Goal: Browse casually: Explore the website without a specific task or goal

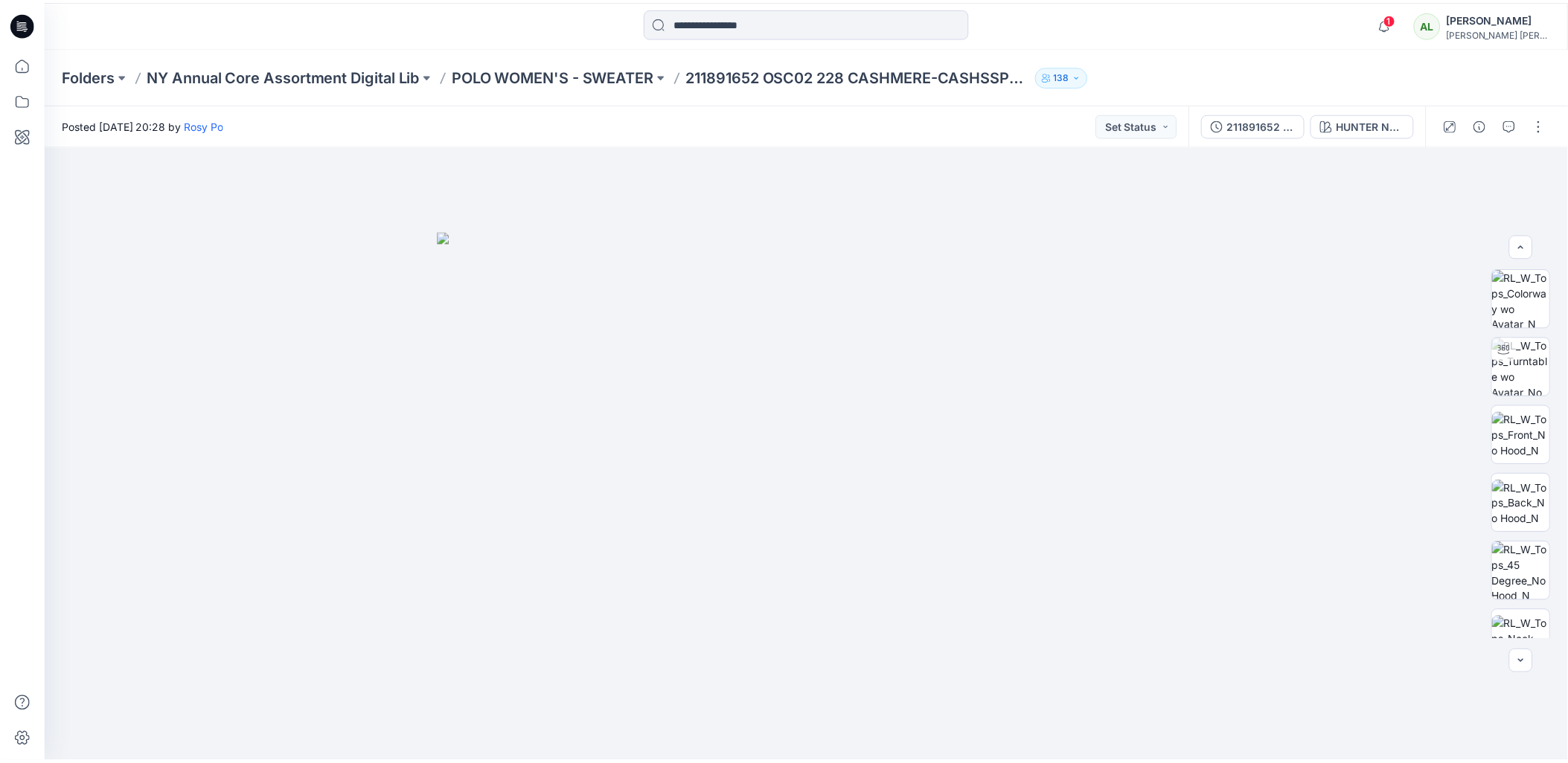
scroll to position [47, 0]
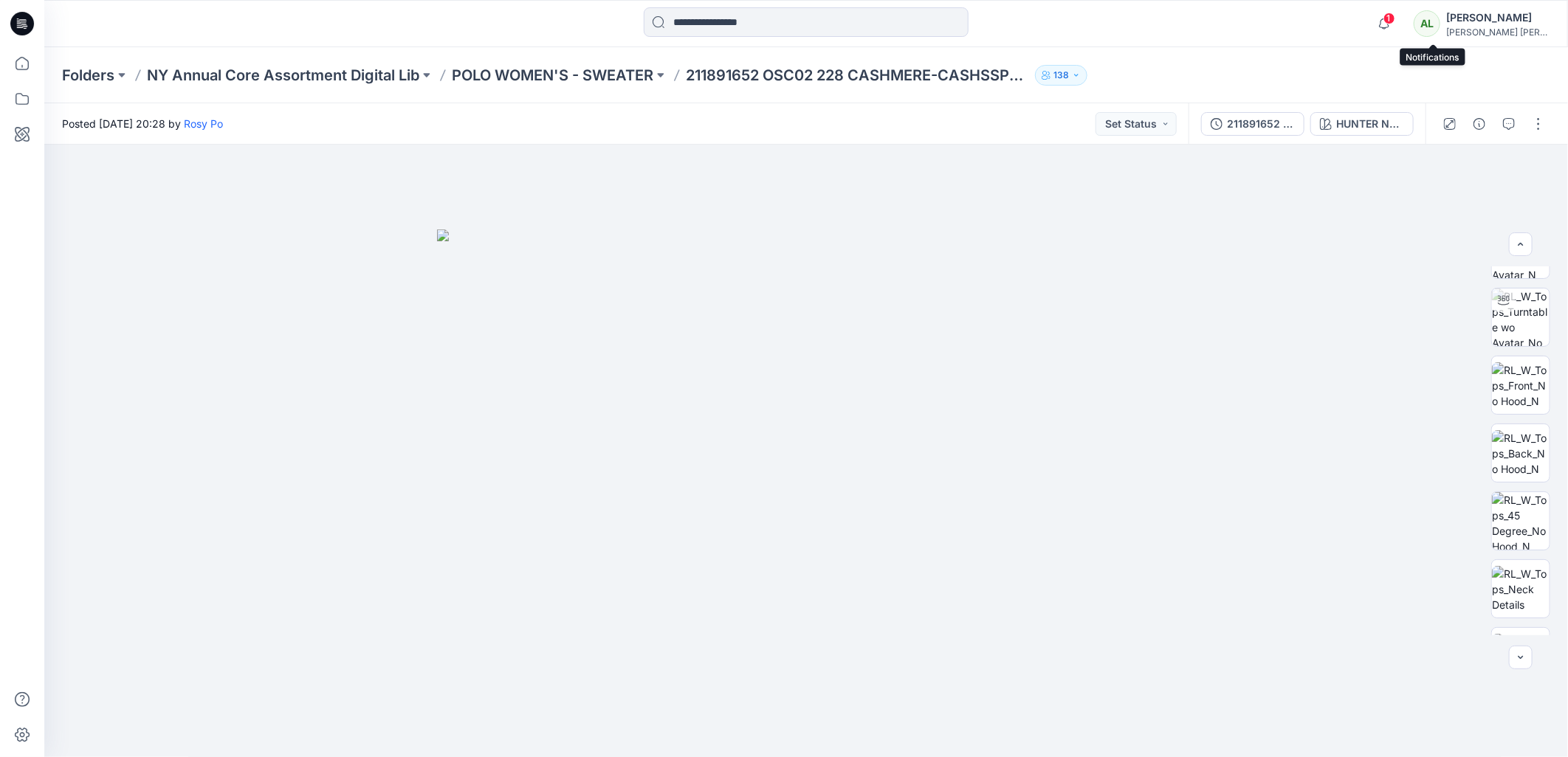
click at [1395, 16] on span "1" at bounding box center [1389, 19] width 12 height 12
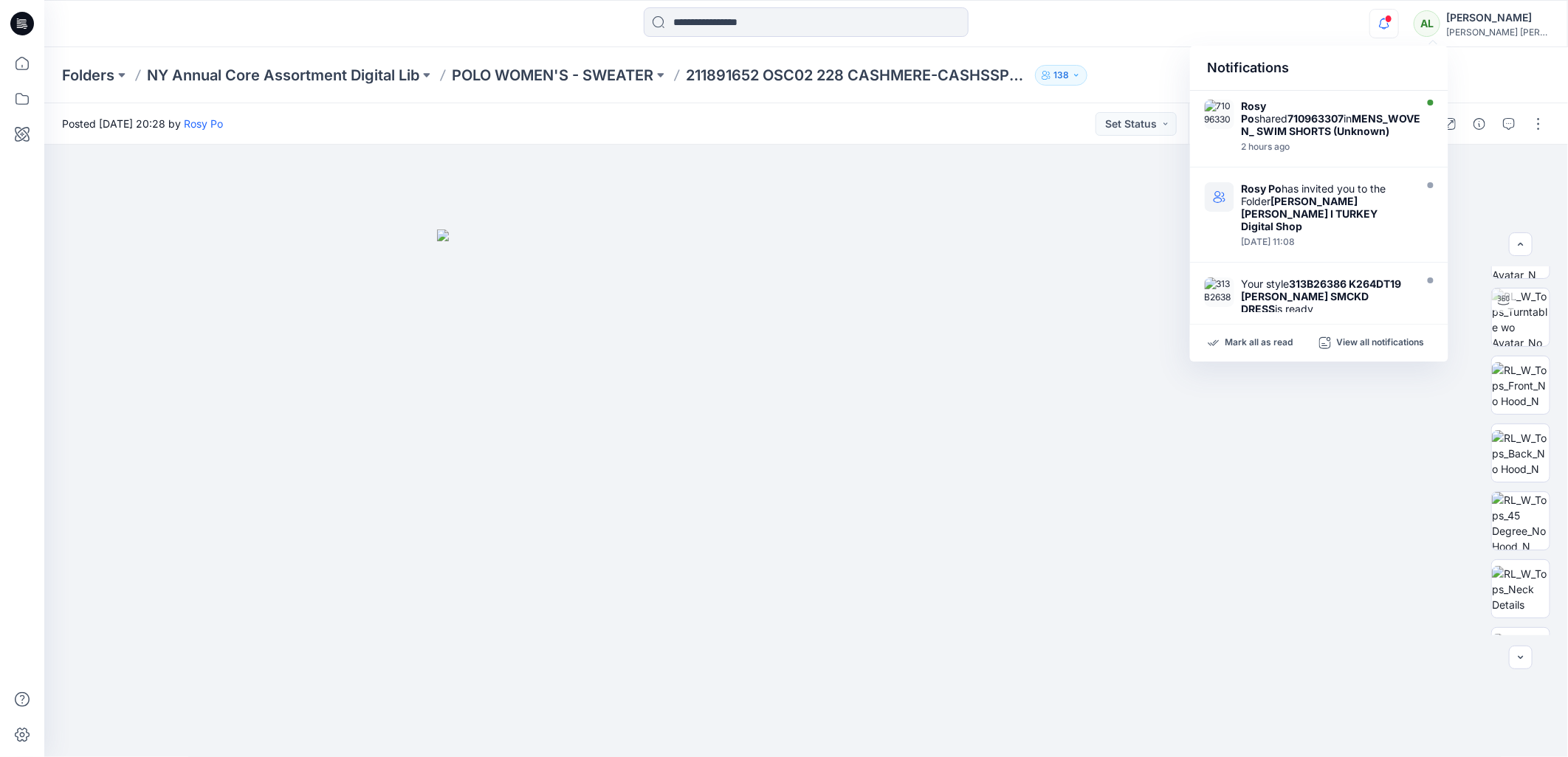
click at [1392, 16] on span at bounding box center [1389, 19] width 7 height 8
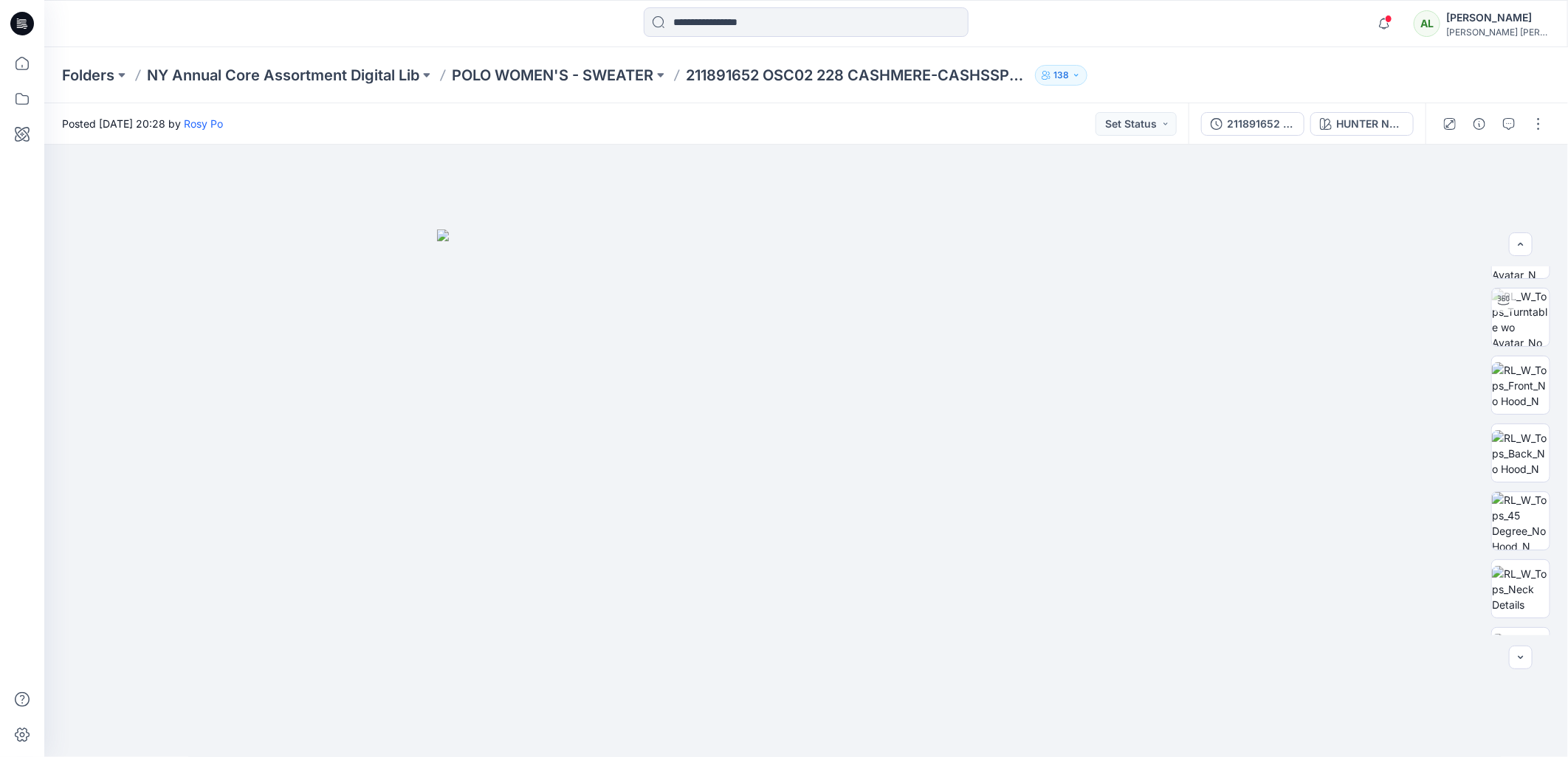
click at [1392, 16] on span at bounding box center [1389, 19] width 7 height 8
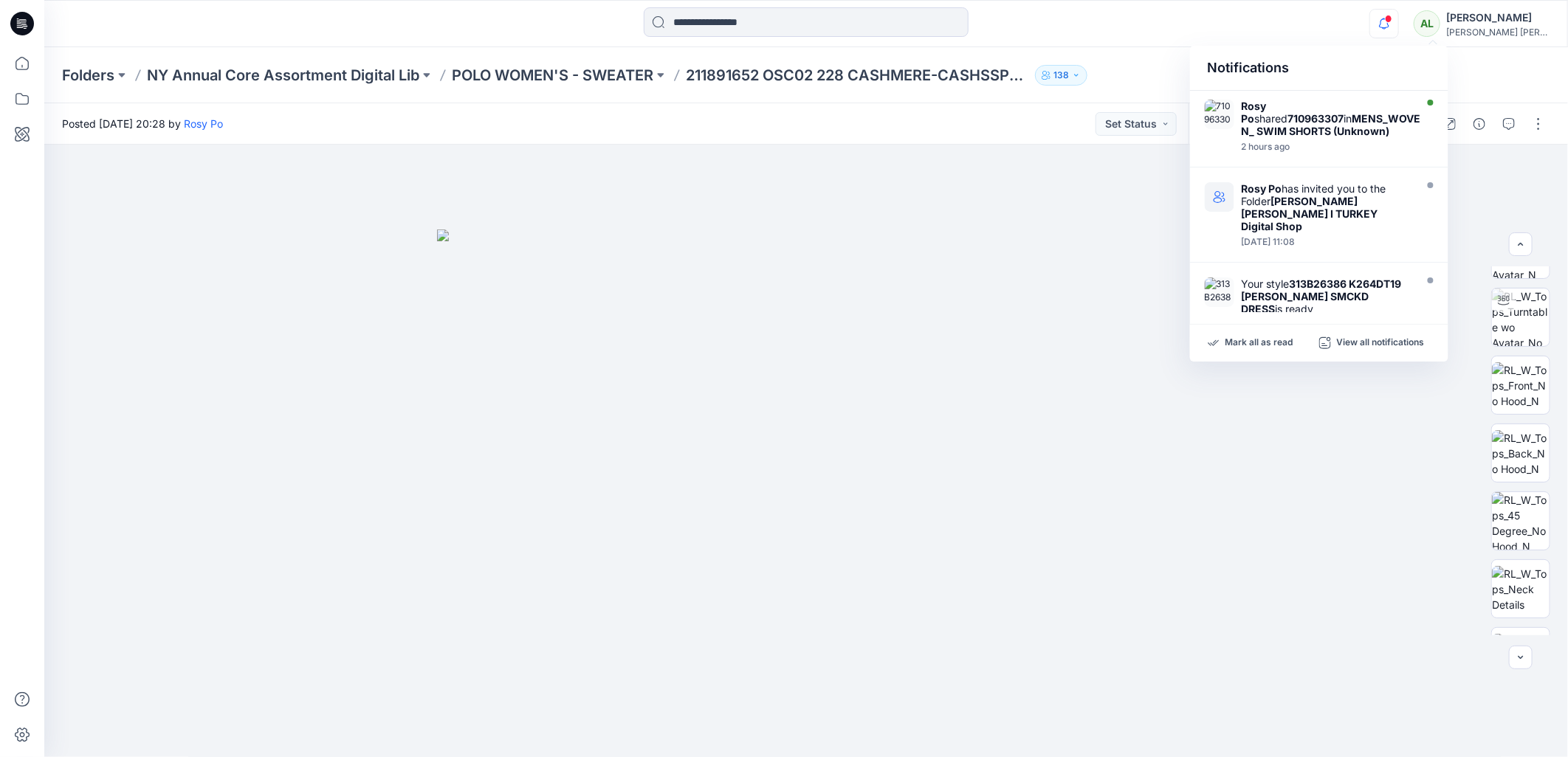
click at [1311, 47] on div "Notifications" at bounding box center [1319, 68] width 258 height 45
click at [1398, 30] on icon "button" at bounding box center [1384, 24] width 28 height 30
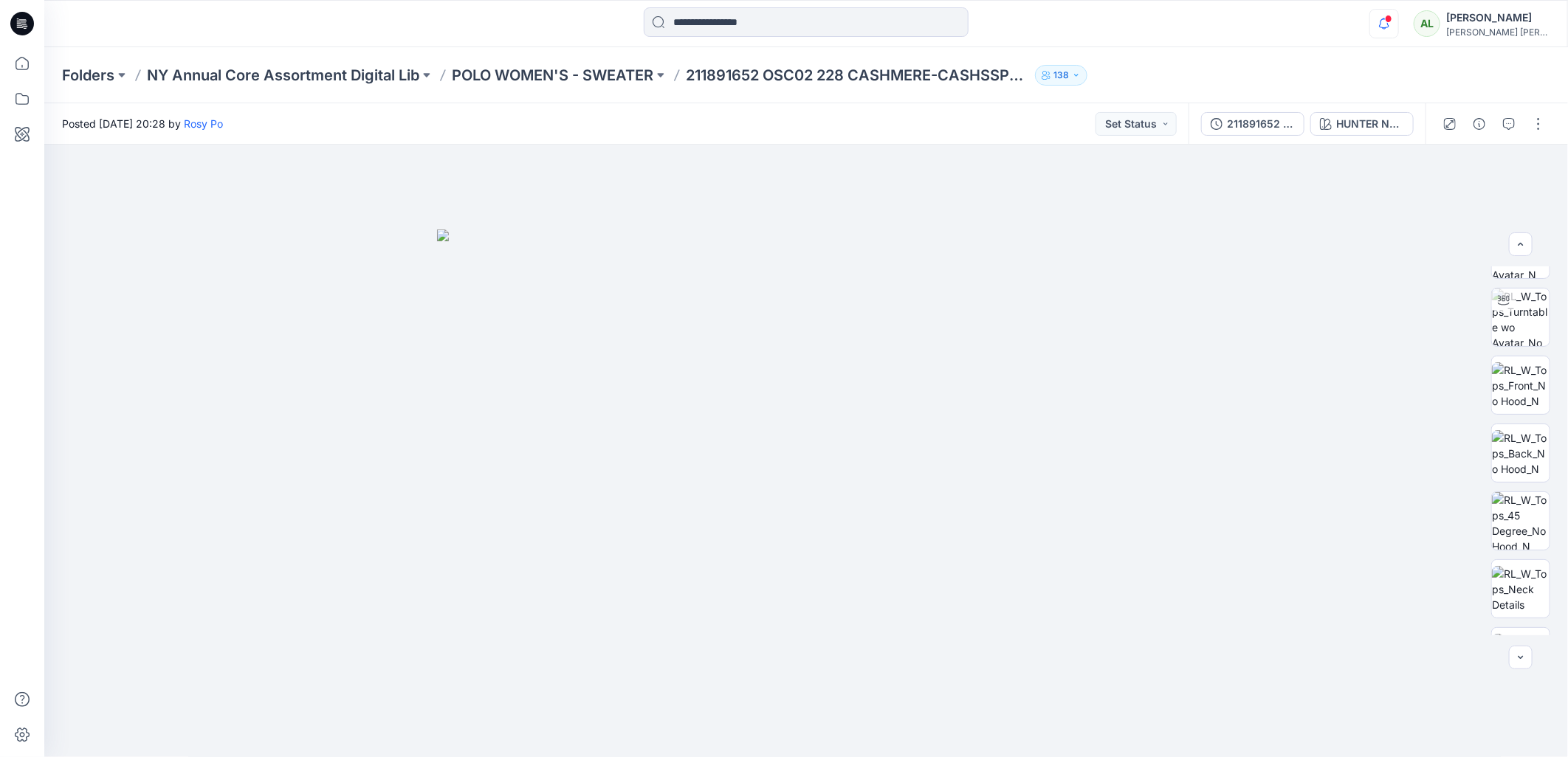
click at [1398, 30] on icon "button" at bounding box center [1384, 24] width 28 height 30
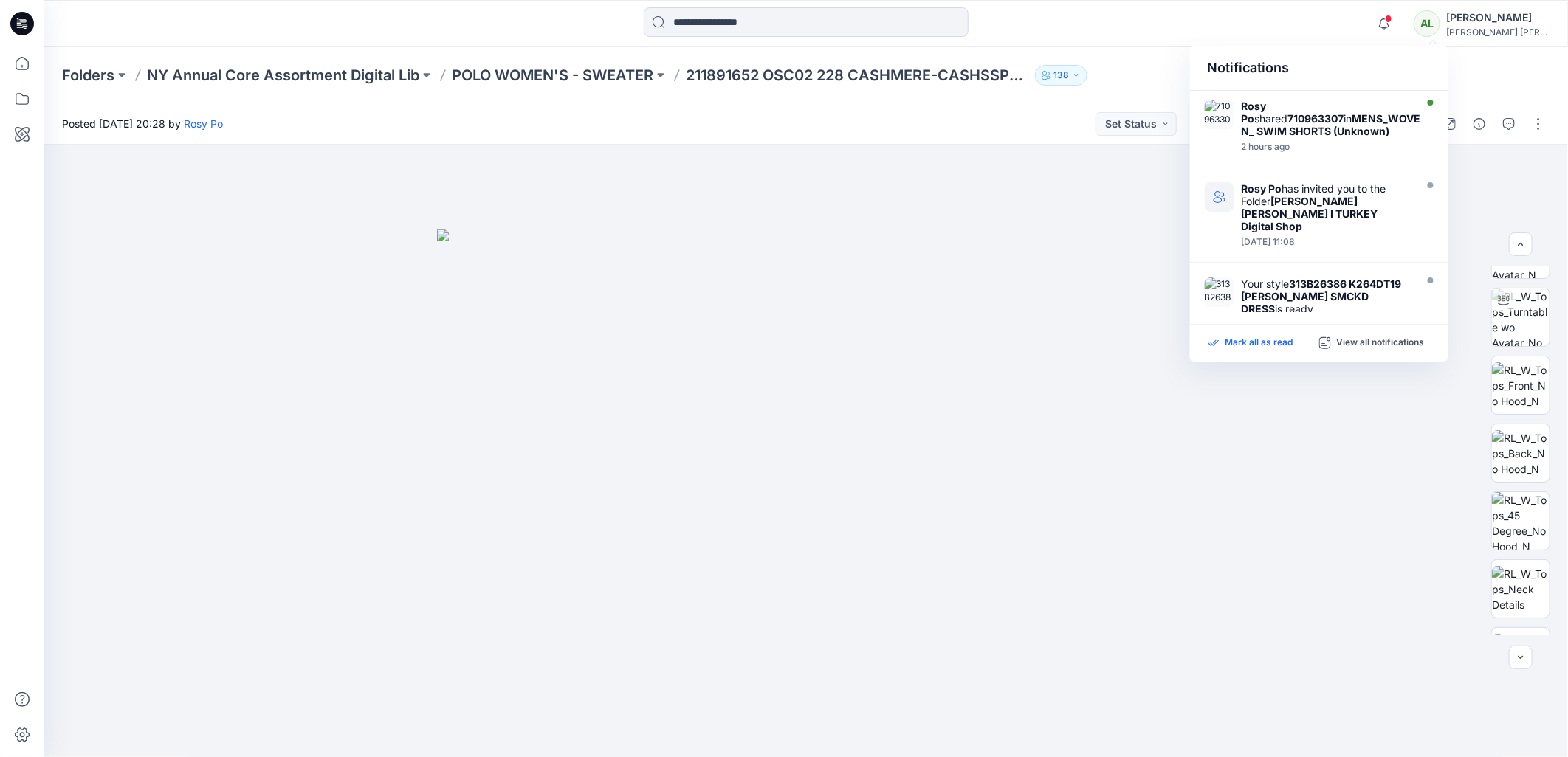
click at [1243, 347] on p "Mark all as read" at bounding box center [1259, 343] width 68 height 13
click at [19, 21] on icon at bounding box center [19, 21] width 3 height 1
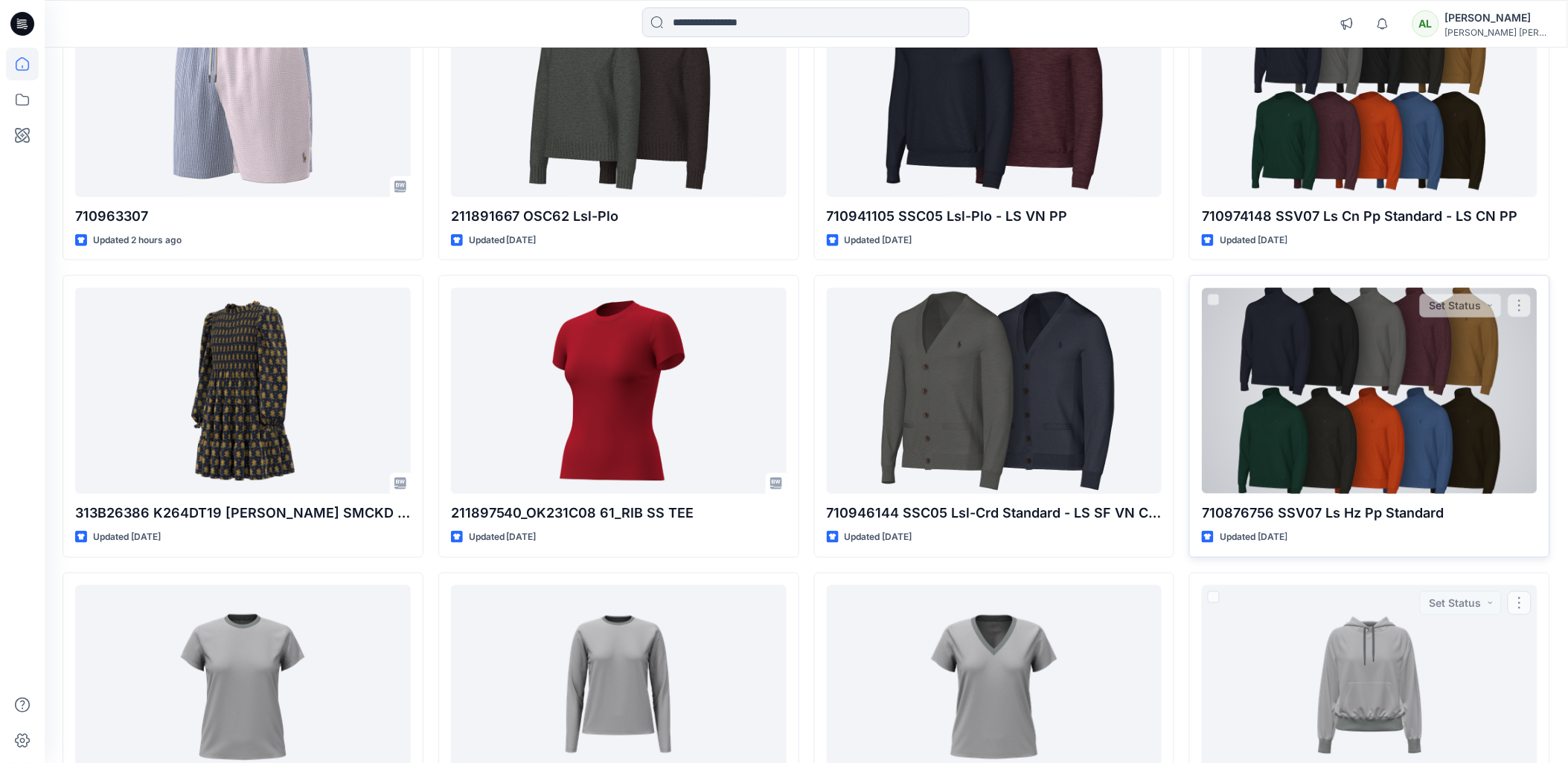
scroll to position [228, 0]
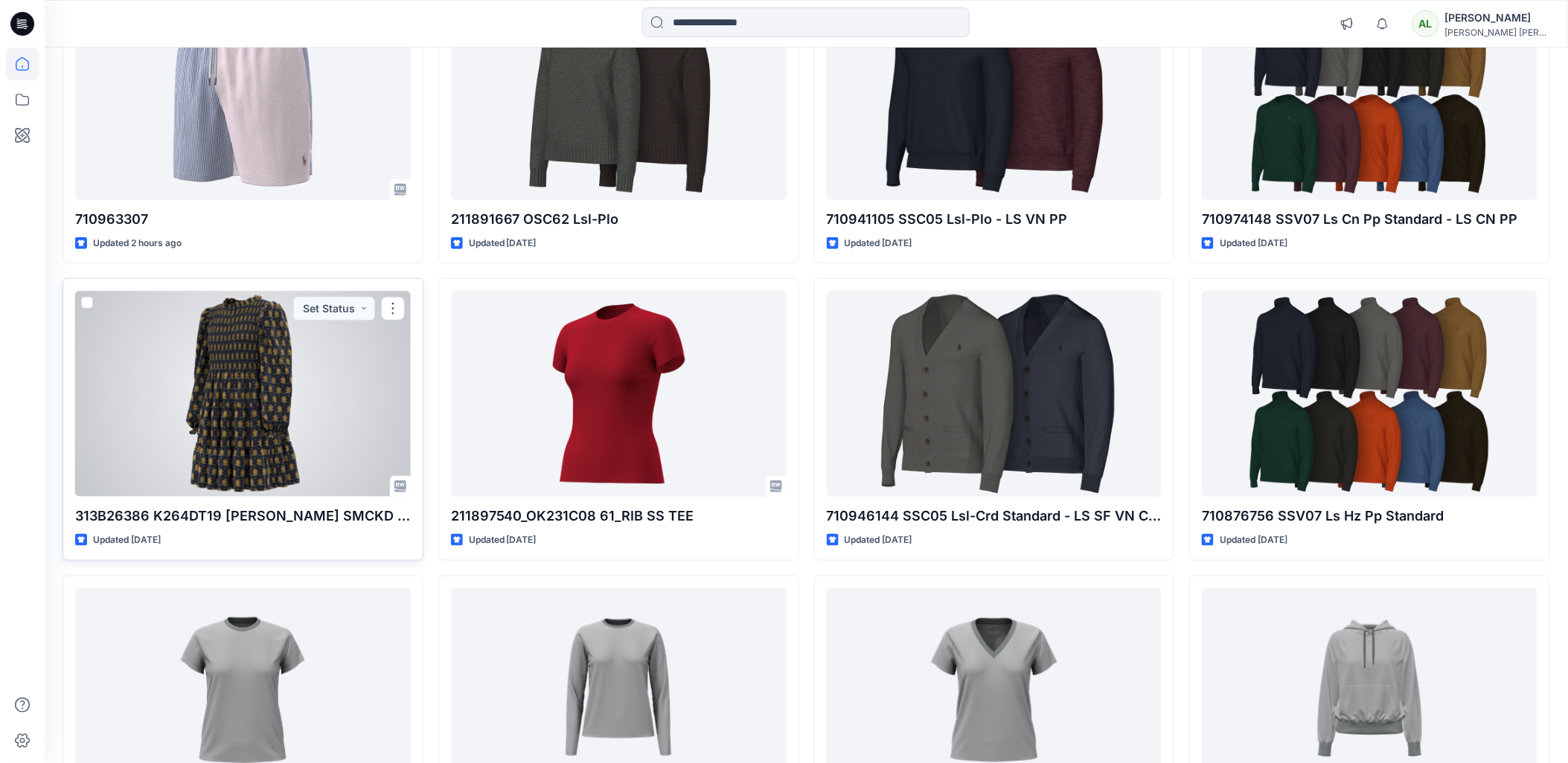
click at [287, 391] on div at bounding box center [243, 394] width 336 height 206
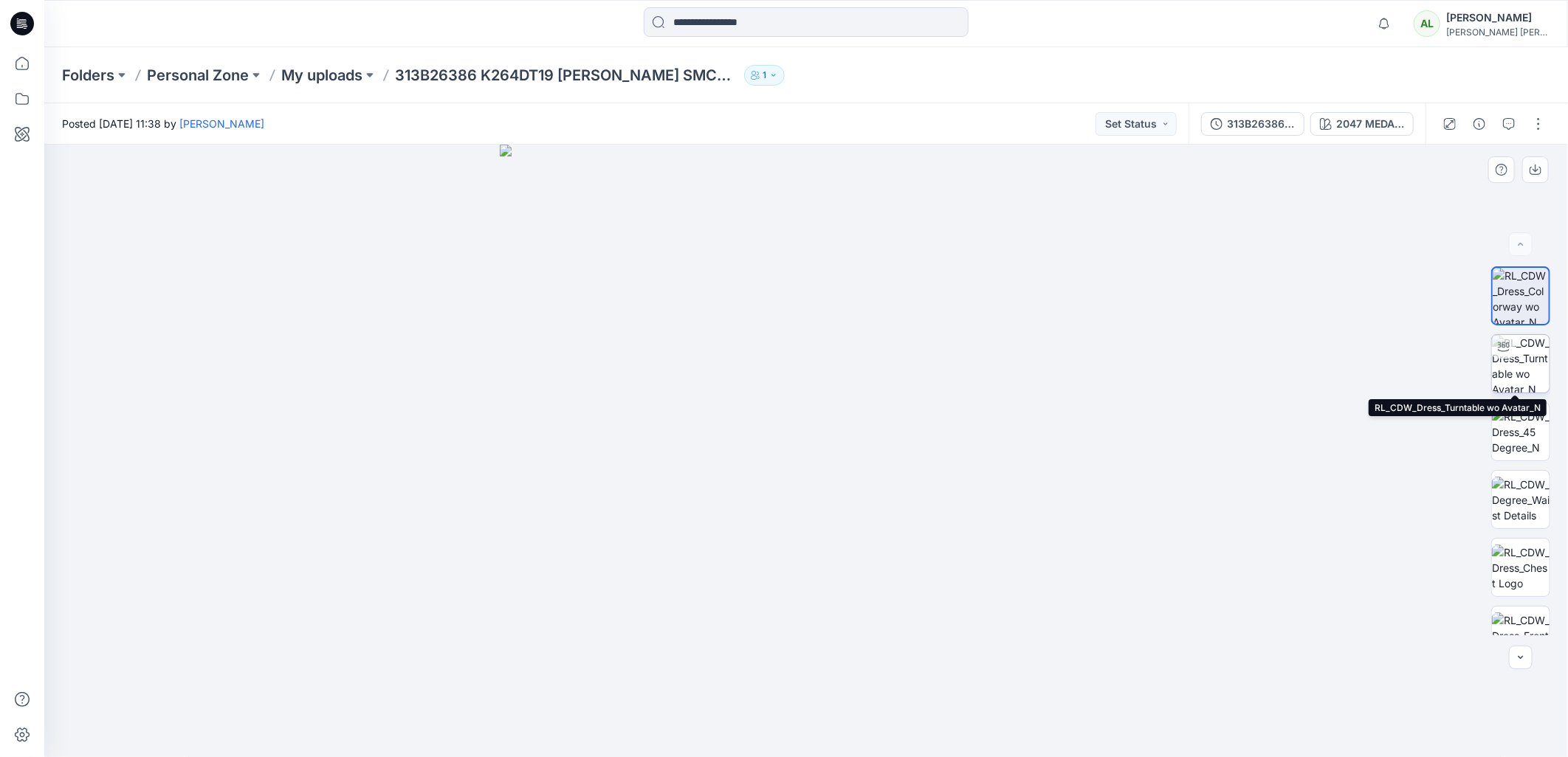
click at [1508, 364] on img at bounding box center [1521, 364] width 58 height 58
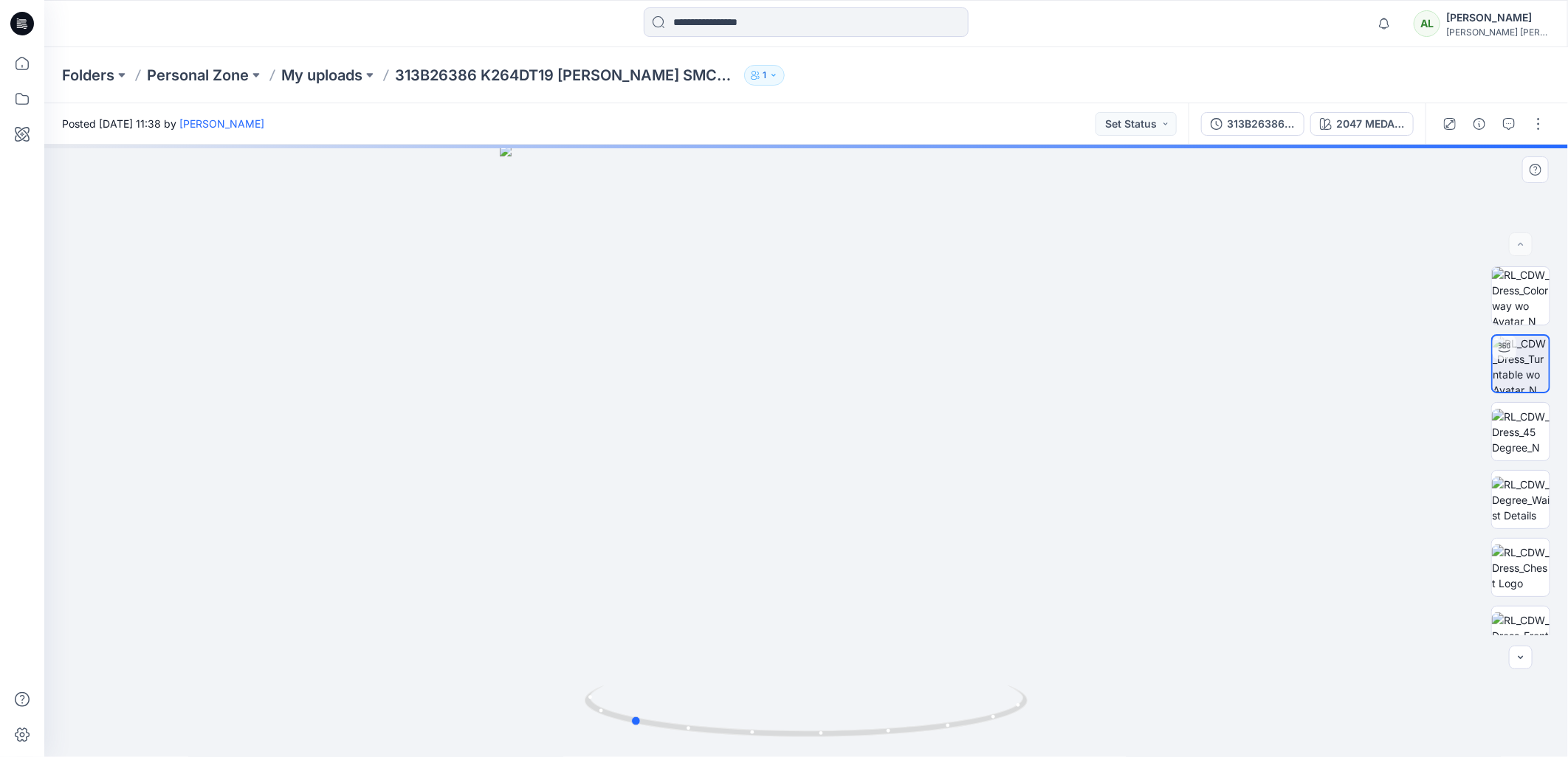
drag, startPoint x: 805, startPoint y: 738, endPoint x: 1072, endPoint y: 684, distance: 272.4
click at [1072, 684] on div at bounding box center [806, 451] width 1523 height 612
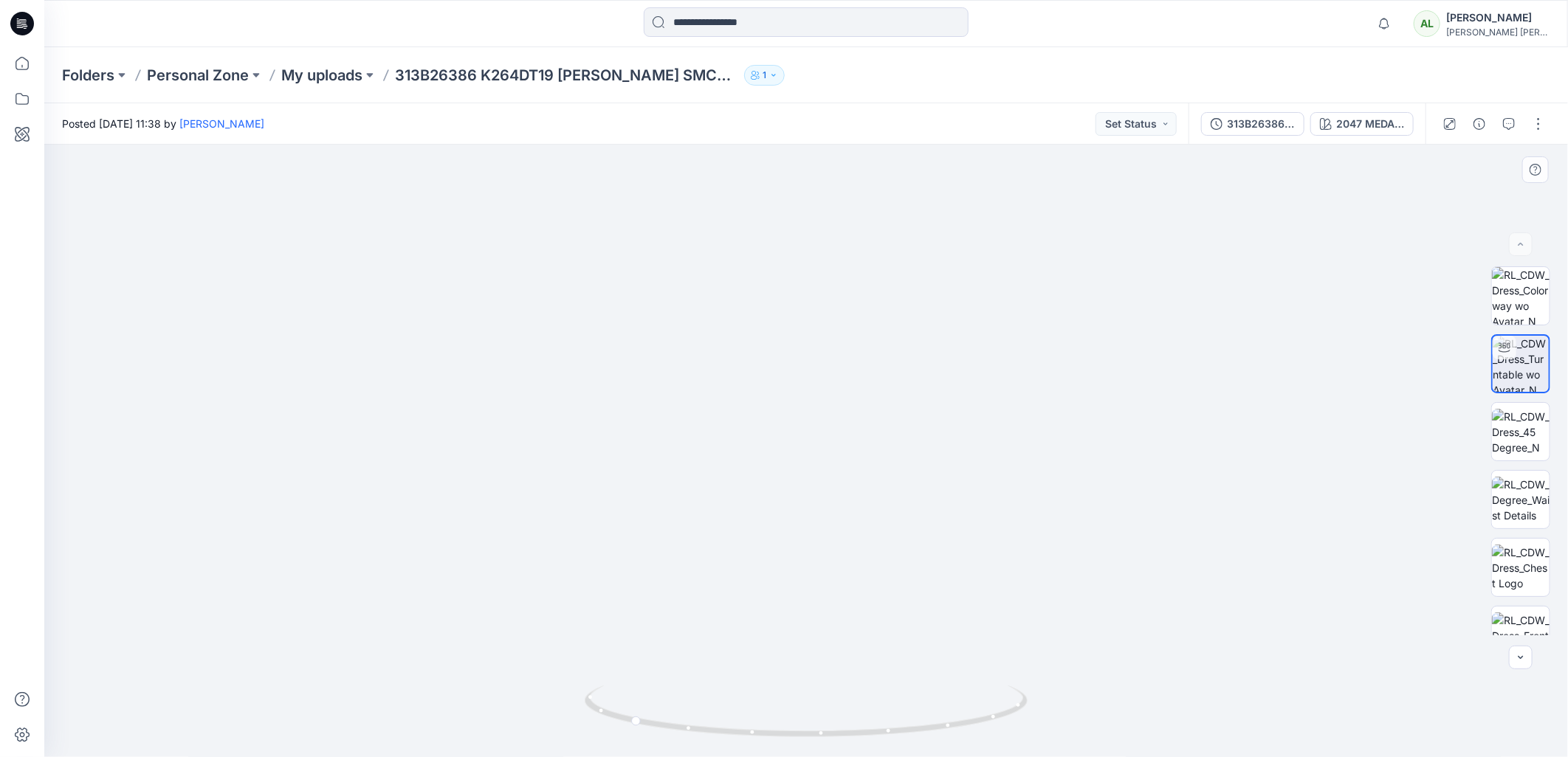
drag, startPoint x: 823, startPoint y: 268, endPoint x: 846, endPoint y: 539, distance: 272.0
click at [846, 539] on img at bounding box center [806, 385] width 1423 height 746
click at [1511, 410] on img at bounding box center [1521, 432] width 58 height 47
click at [995, 343] on img at bounding box center [806, 43] width 2246 height 1429
drag, startPoint x: 1028, startPoint y: 343, endPoint x: 1048, endPoint y: 764, distance: 421.5
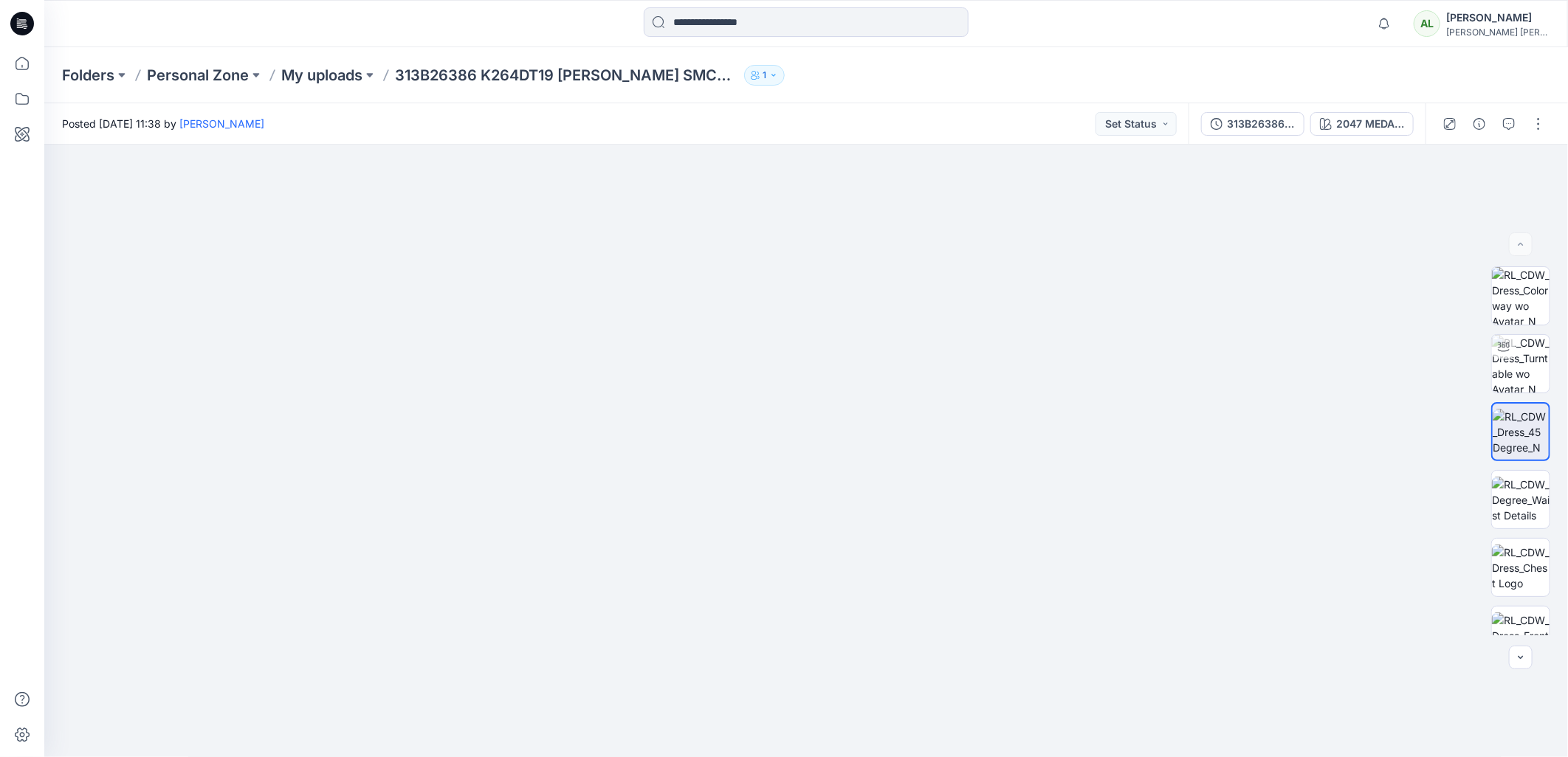
click at [1048, 756] on html "Notifications [PERSON_NAME] shared 710963307 in MENS_WOVEN_ SWIM SHORTS (Unknow…" at bounding box center [784, 378] width 1568 height 757
drag, startPoint x: 932, startPoint y: 432, endPoint x: 984, endPoint y: 661, distance: 234.8
click at [984, 661] on img at bounding box center [878, 286] width 2572 height 942
click at [32, 19] on icon at bounding box center [22, 24] width 24 height 24
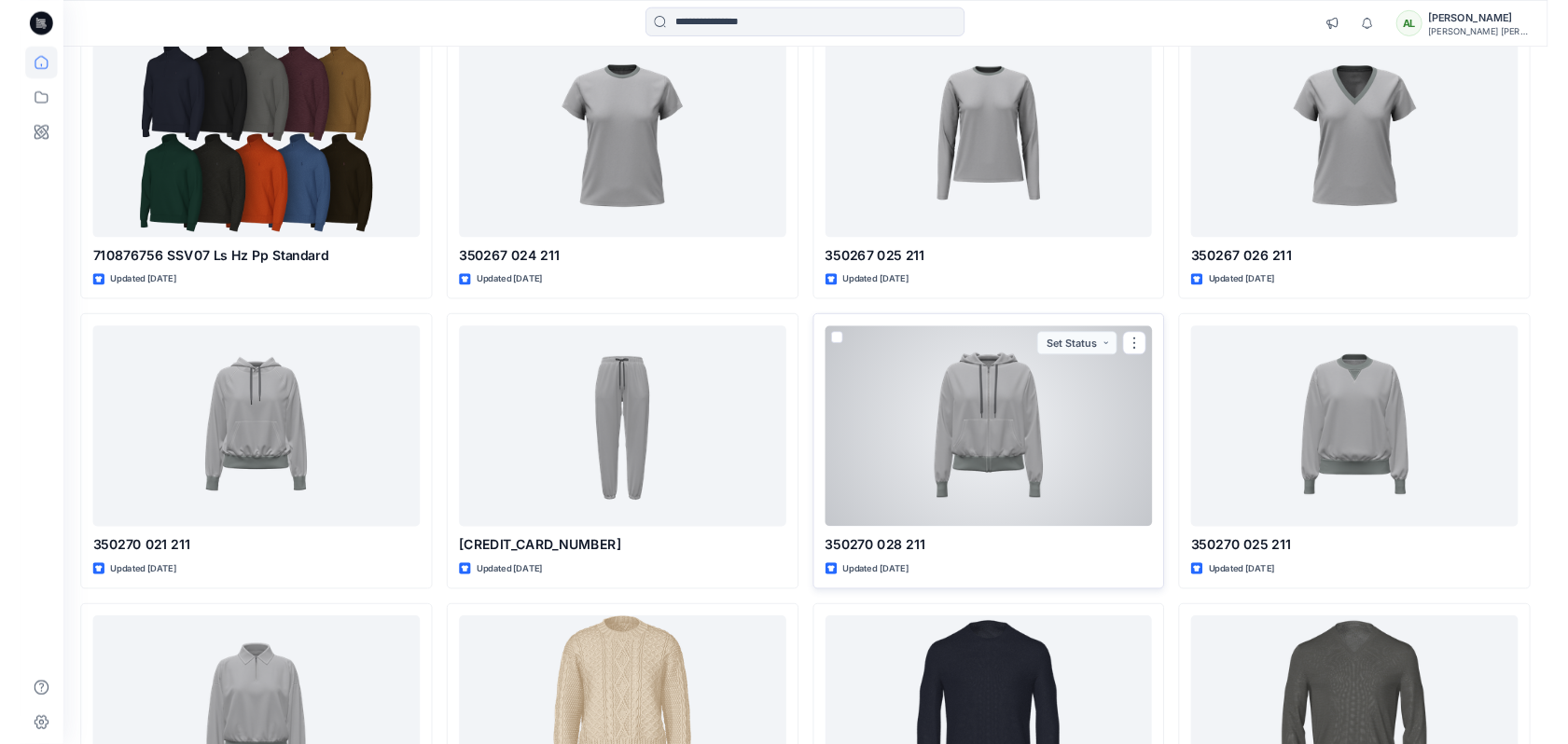
scroll to position [804, 0]
